Goal: Find specific page/section: Find specific page/section

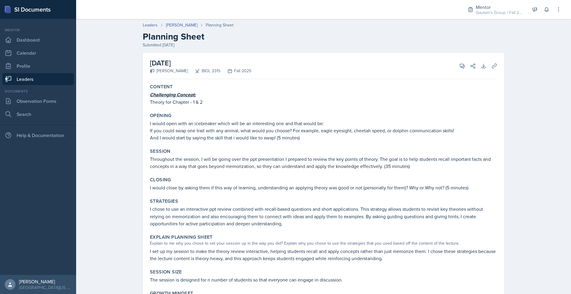
click at [68, 85] on link "Leaders" at bounding box center [37, 79] width 71 height 12
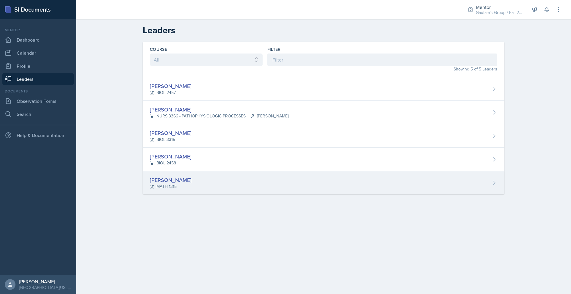
click at [150, 184] on div "[PERSON_NAME]" at bounding box center [171, 180] width 42 height 8
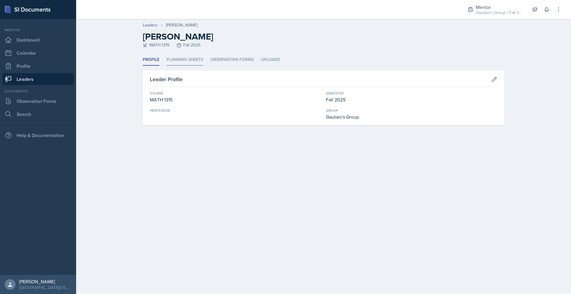
click at [167, 66] on li "Planning Sheets" at bounding box center [185, 60] width 37 height 12
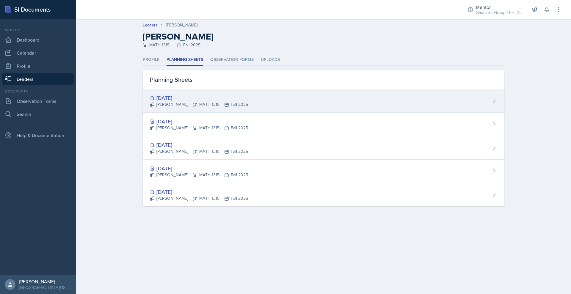
click at [150, 102] on div "[DATE]" at bounding box center [199, 98] width 98 height 8
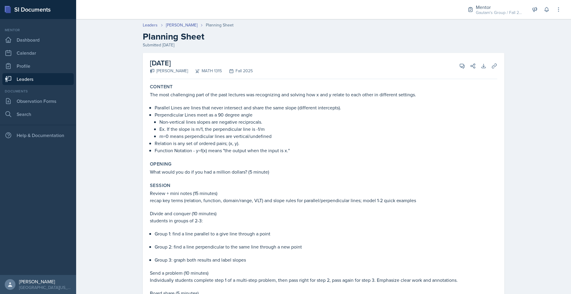
click at [48, 85] on link "Leaders" at bounding box center [37, 79] width 71 height 12
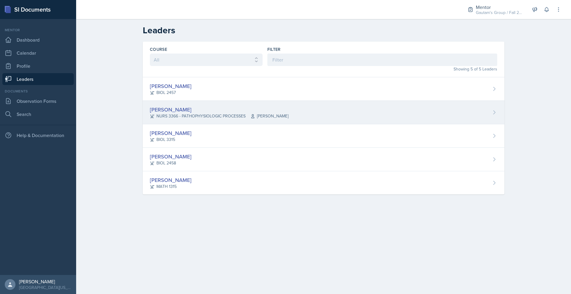
click at [150, 114] on div "[PERSON_NAME]" at bounding box center [219, 110] width 139 height 8
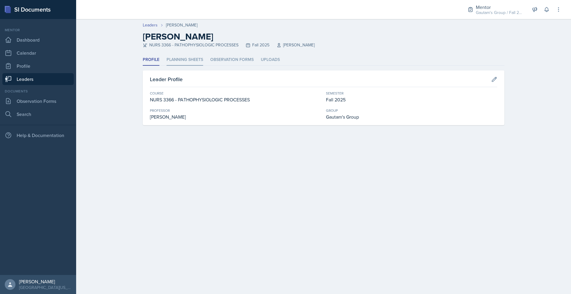
click at [168, 66] on li "Planning Sheets" at bounding box center [185, 60] width 37 height 12
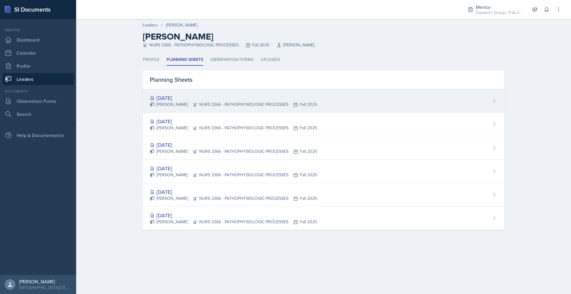
click at [150, 102] on div "[DATE]" at bounding box center [233, 98] width 167 height 8
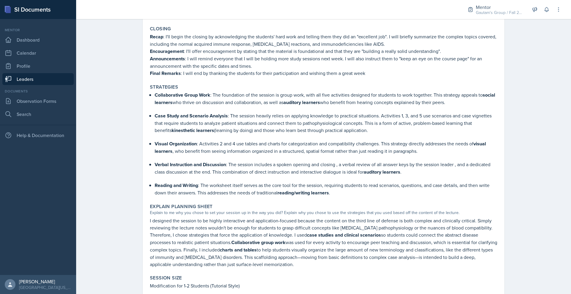
scroll to position [394, 0]
